Goal: Task Accomplishment & Management: Use online tool/utility

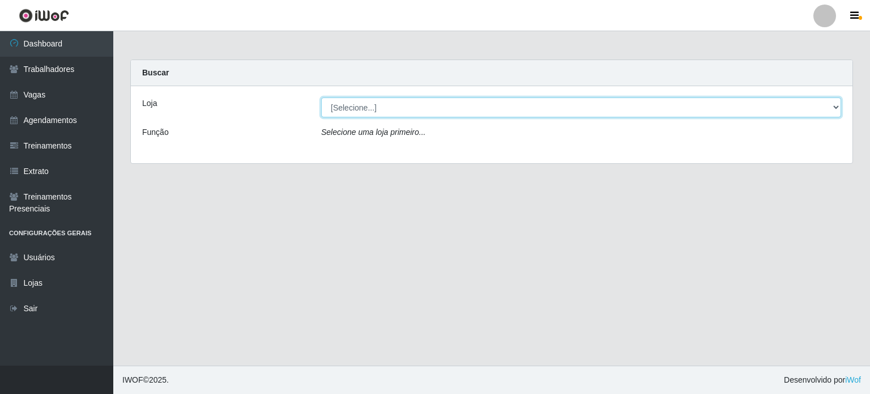
click at [836, 112] on select "[Selecione...] BL Importadora" at bounding box center [581, 107] width 520 height 20
select select "259"
click at [321, 97] on select "[Selecione...] BL Importadora" at bounding box center [581, 107] width 520 height 20
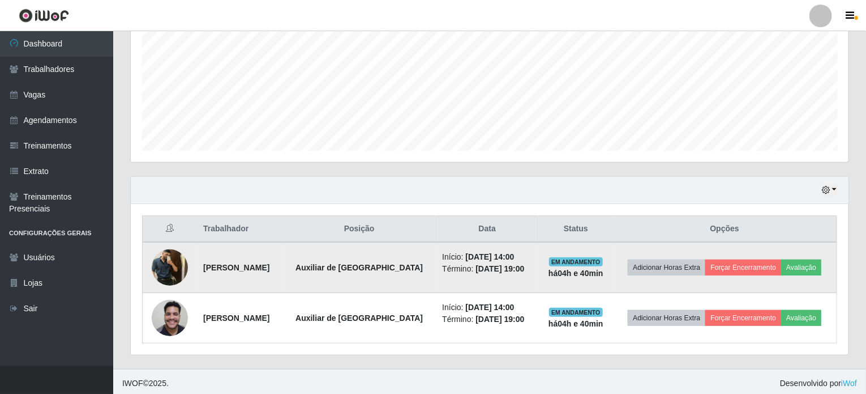
scroll to position [255, 0]
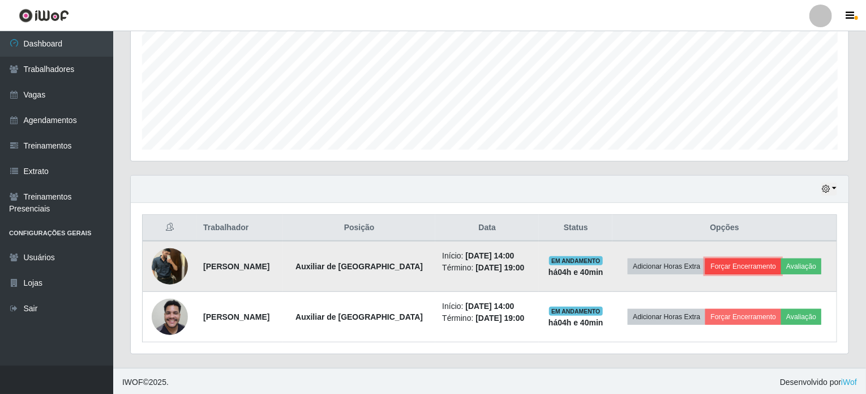
click at [730, 263] on button "Forçar Encerramento" at bounding box center [743, 266] width 76 height 16
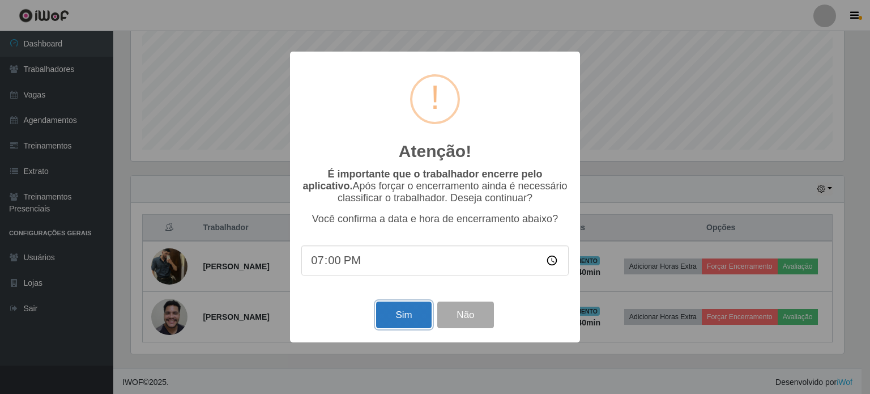
click at [400, 314] on button "Sim" at bounding box center [403, 314] width 55 height 27
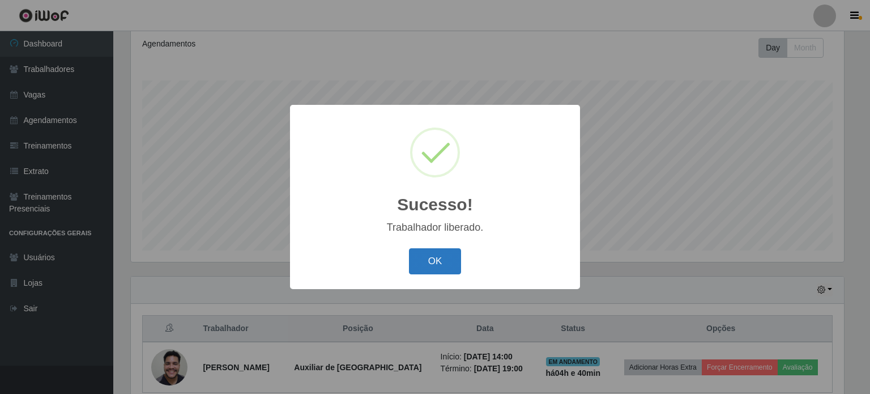
click at [445, 256] on button "OK" at bounding box center [435, 261] width 53 height 27
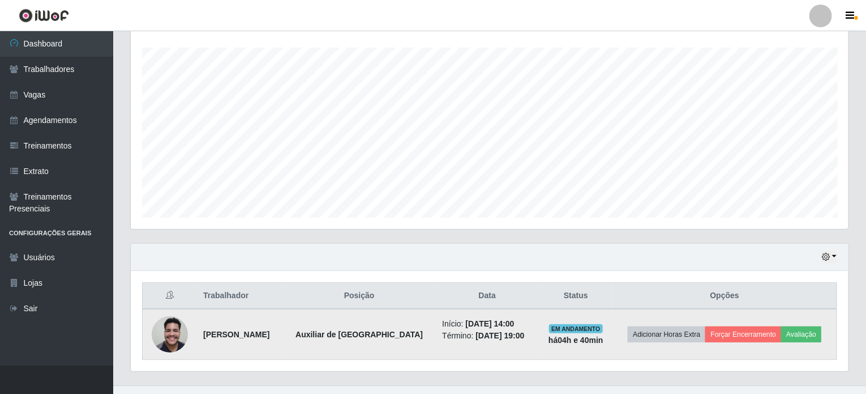
scroll to position [205, 0]
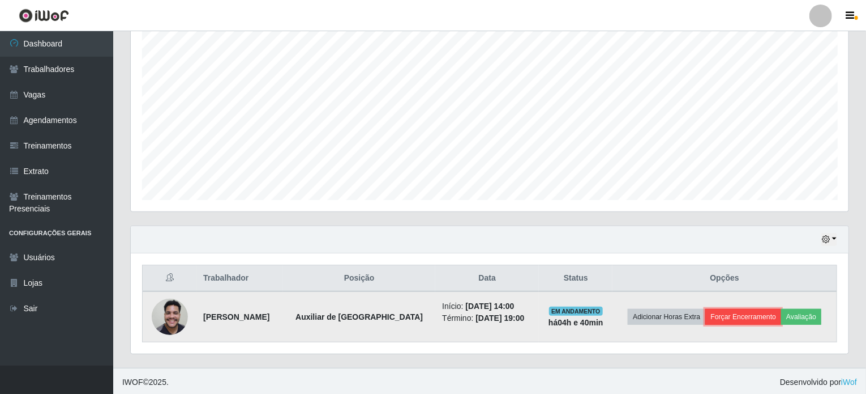
click at [753, 314] on button "Forçar Encerramento" at bounding box center [743, 317] width 76 height 16
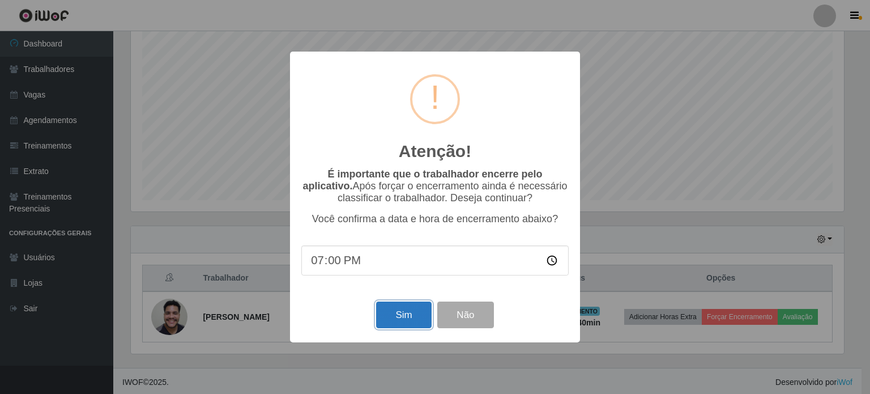
click at [410, 319] on button "Sim" at bounding box center [403, 314] width 55 height 27
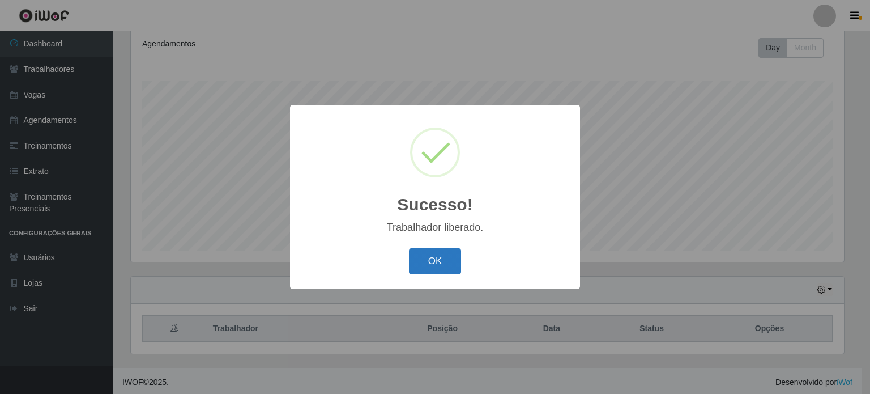
click at [433, 261] on button "OK" at bounding box center [435, 261] width 53 height 27
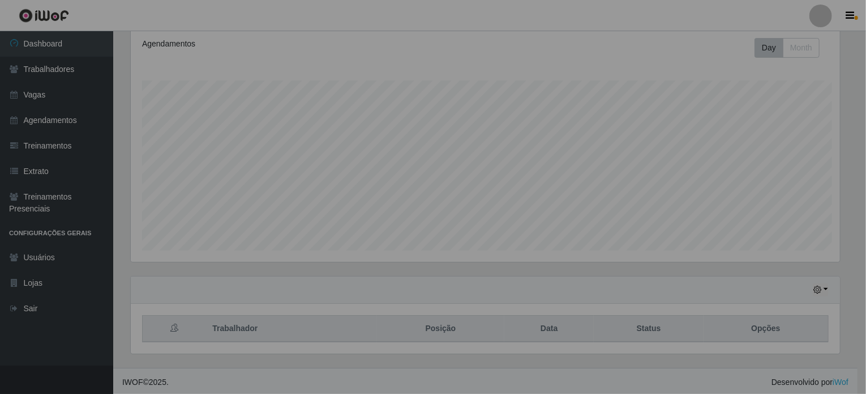
scroll to position [235, 718]
